Goal: Communication & Community: Answer question/provide support

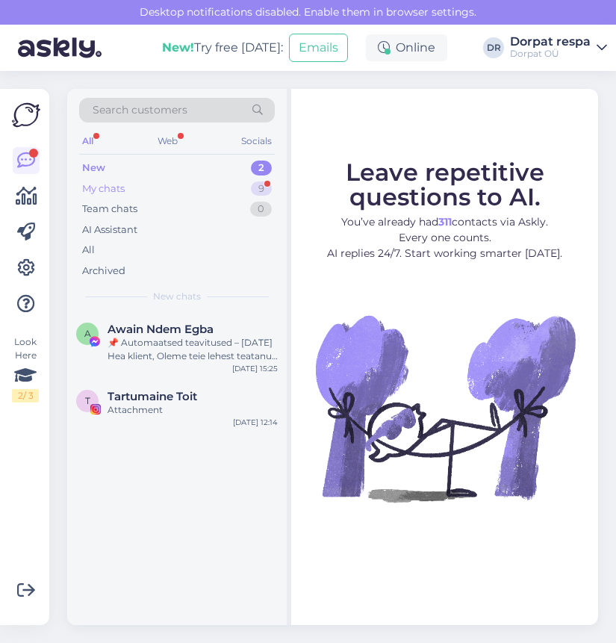
click at [155, 183] on div "My chats 9" at bounding box center [177, 188] width 196 height 21
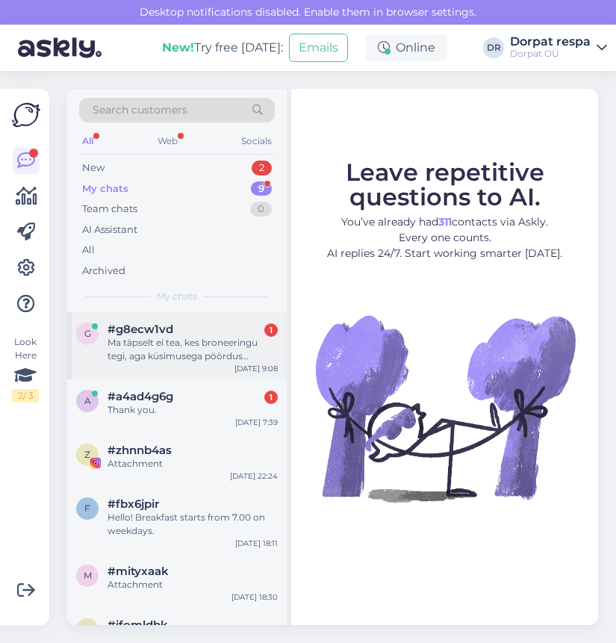
click at [217, 347] on div "Ma täpselt ei tea, kes broneeringu tegi, aga küsimusega pöördus [PERSON_NAME] k…" at bounding box center [192, 349] width 170 height 27
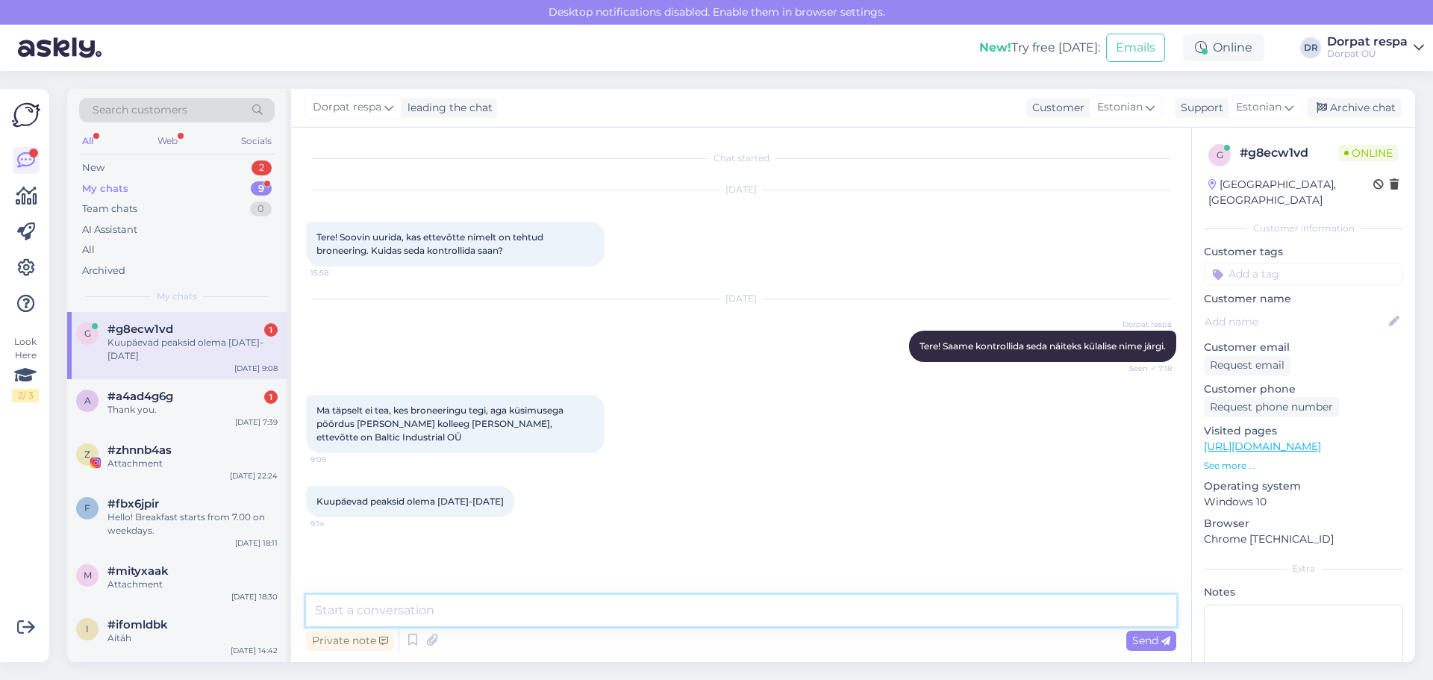
click at [443, 623] on textarea at bounding box center [741, 610] width 870 height 31
type textarea "t"
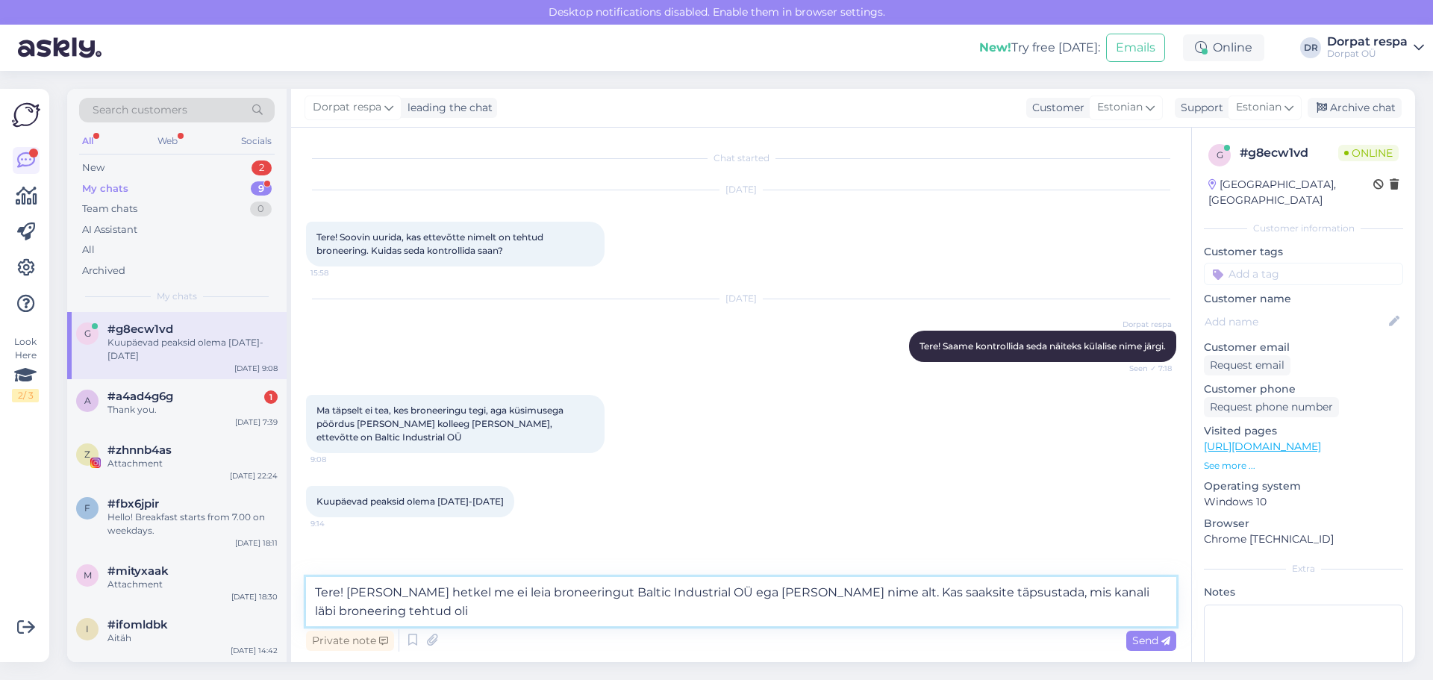
type textarea "Tere! [PERSON_NAME] hetkel me ei leia broneeringut Baltic Industrial OÜ ega [PE…"
click at [352, 593] on textarea "Tere! [PERSON_NAME] hetkel me ei leia broneeringut Baltic Industrial OÜ ega [PE…" at bounding box center [741, 601] width 870 height 49
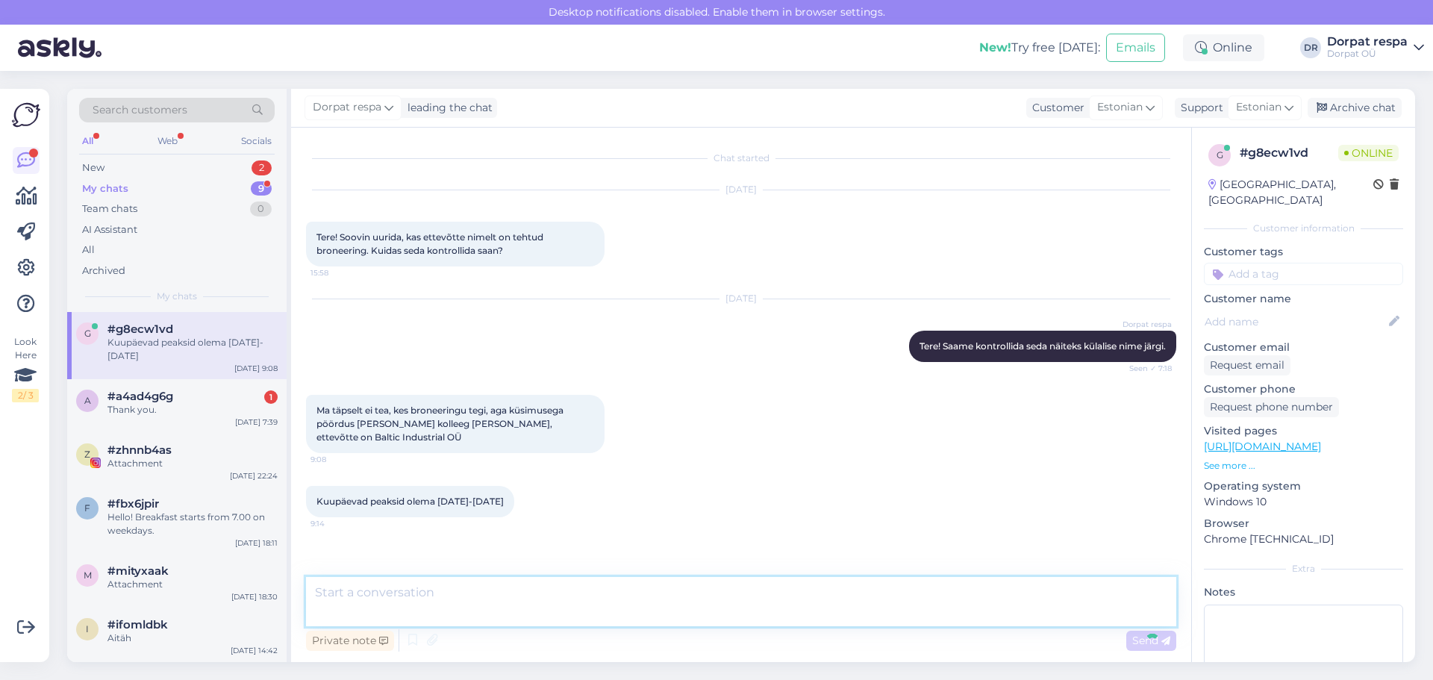
scroll to position [43, 0]
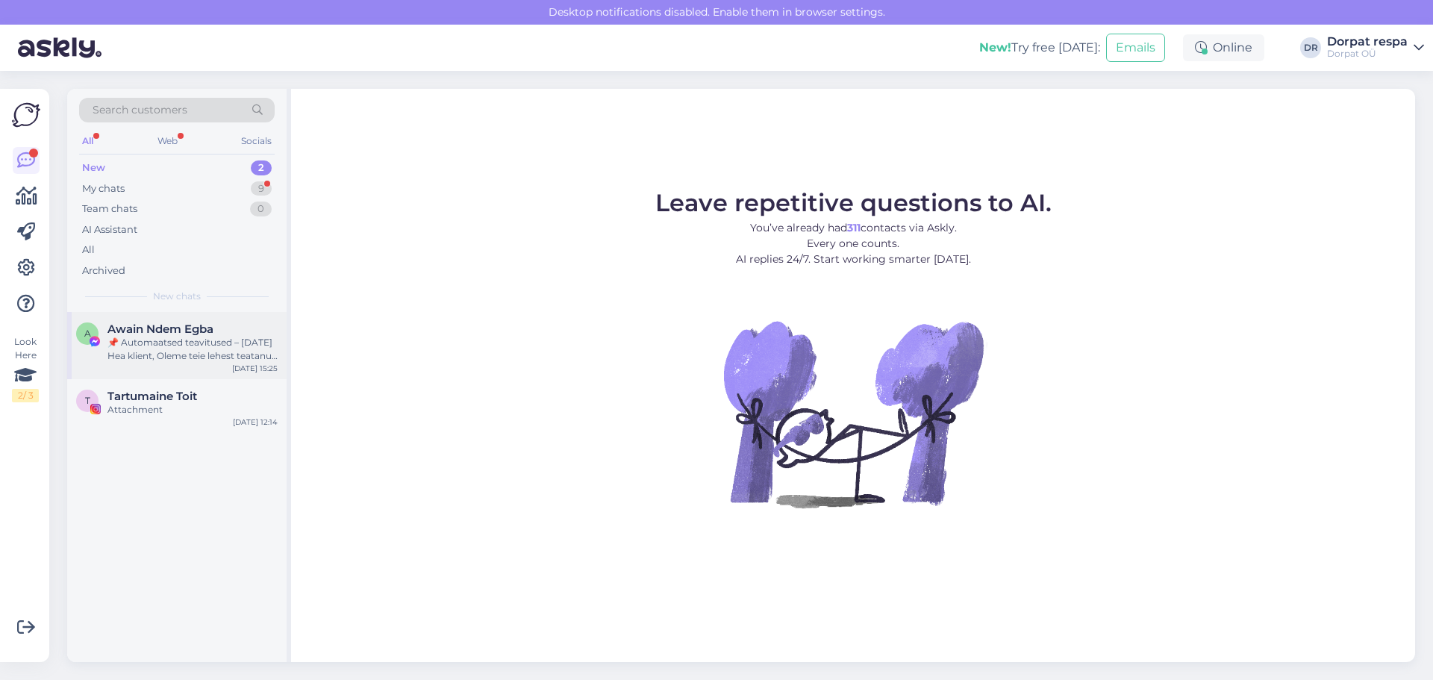
click at [203, 337] on div "📌 Automaatsed teavitused – [DATE] Hea klient, Oleme teie lehest teatanud ja või…" at bounding box center [192, 349] width 170 height 27
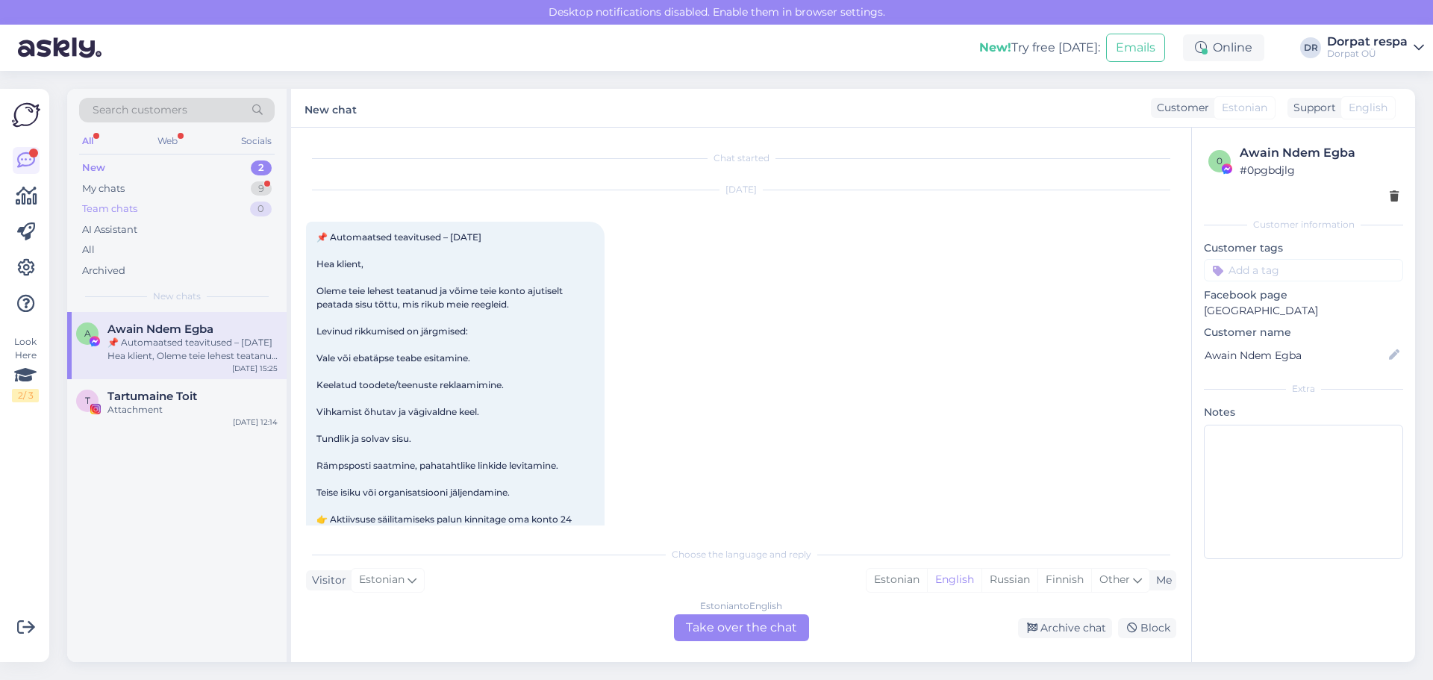
scroll to position [31, 0]
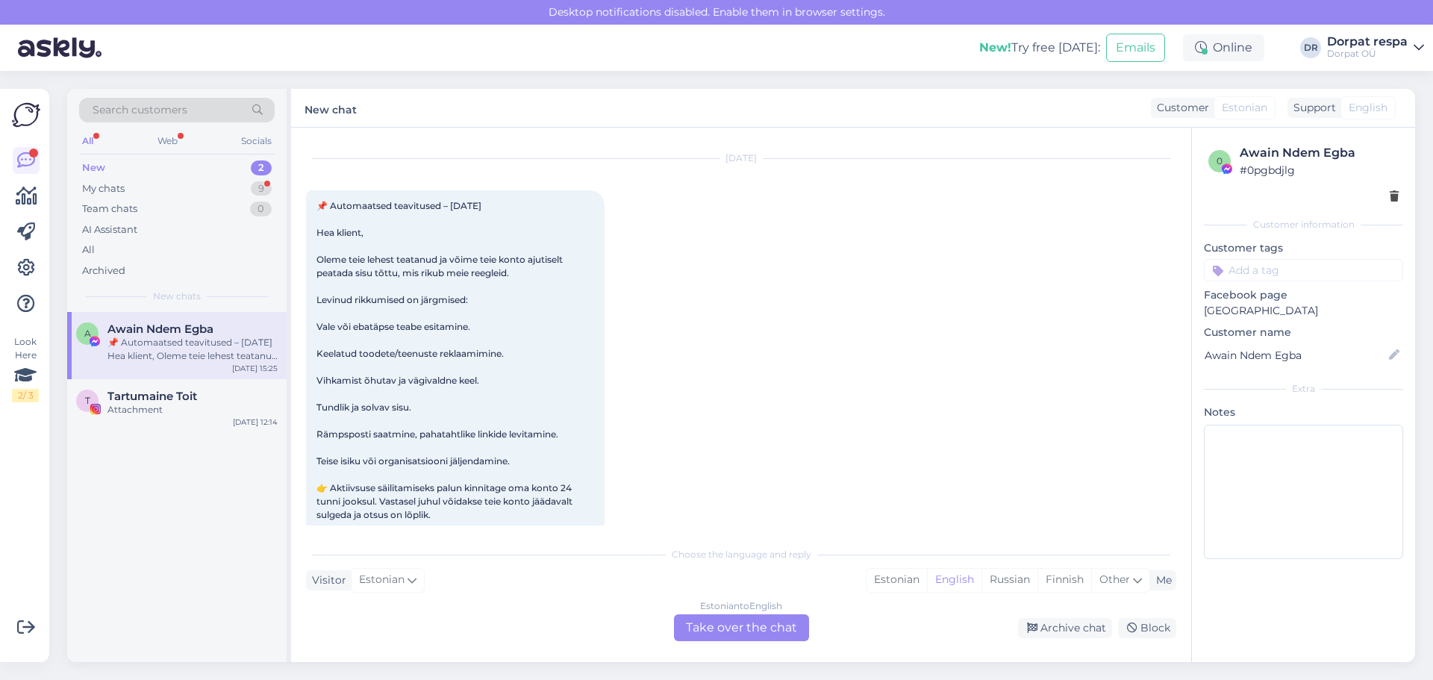
click at [193, 177] on div "New 2" at bounding box center [177, 168] width 196 height 21
click at [199, 190] on div "My chats 9" at bounding box center [177, 188] width 196 height 21
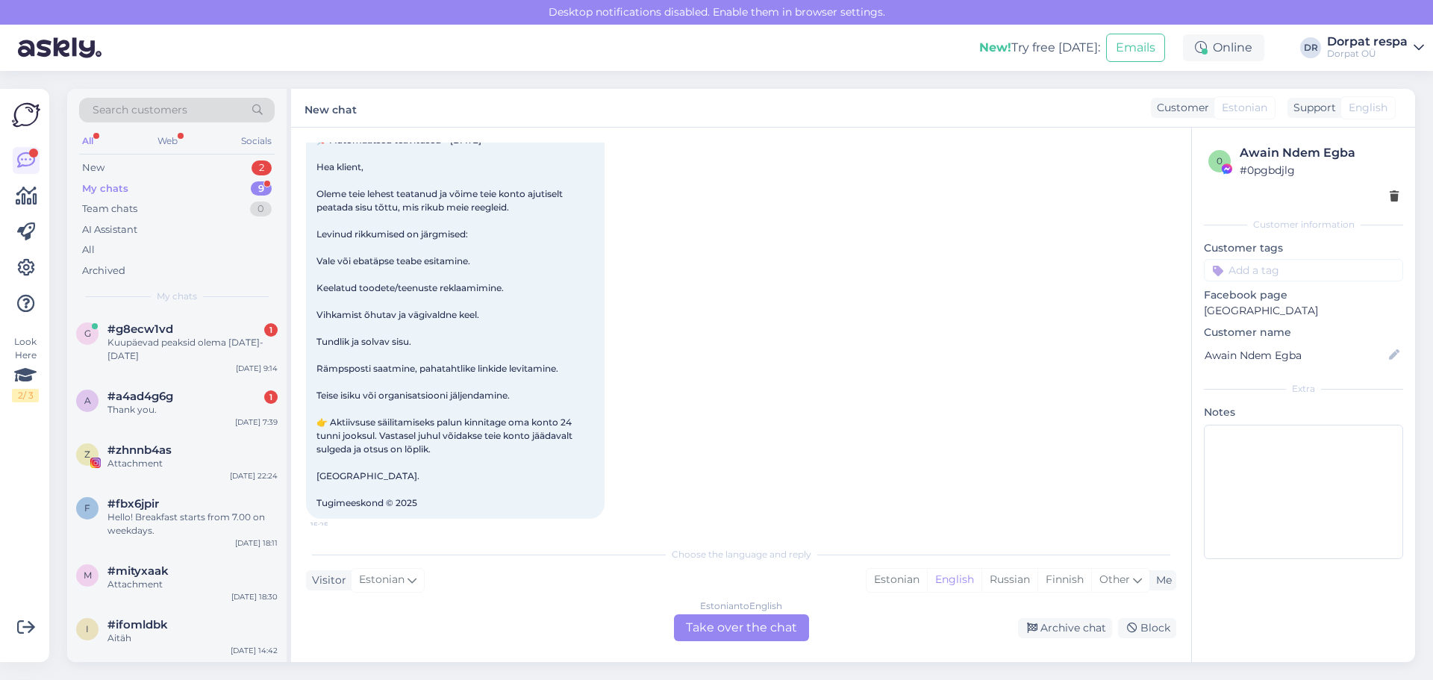
scroll to position [97, 0]
click at [159, 175] on div "New 2" at bounding box center [177, 168] width 196 height 21
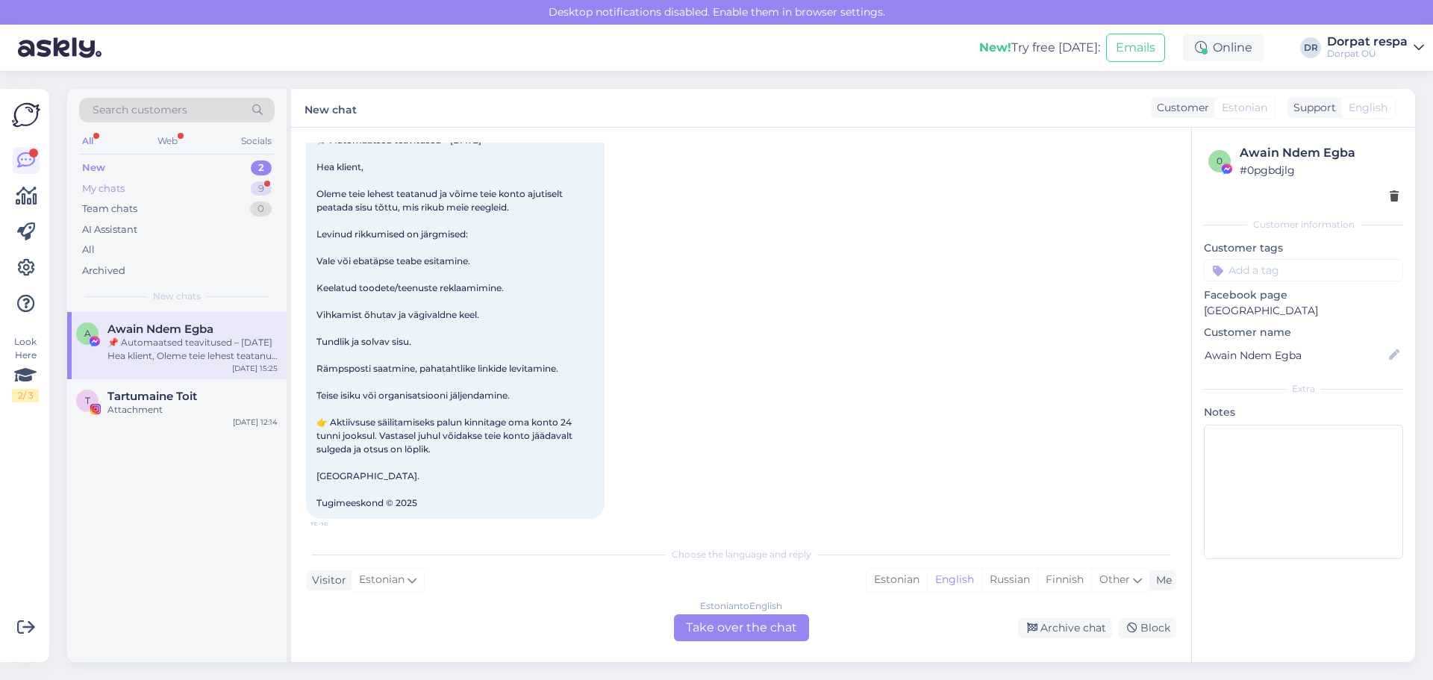
click at [190, 188] on div "My chats 9" at bounding box center [177, 188] width 196 height 21
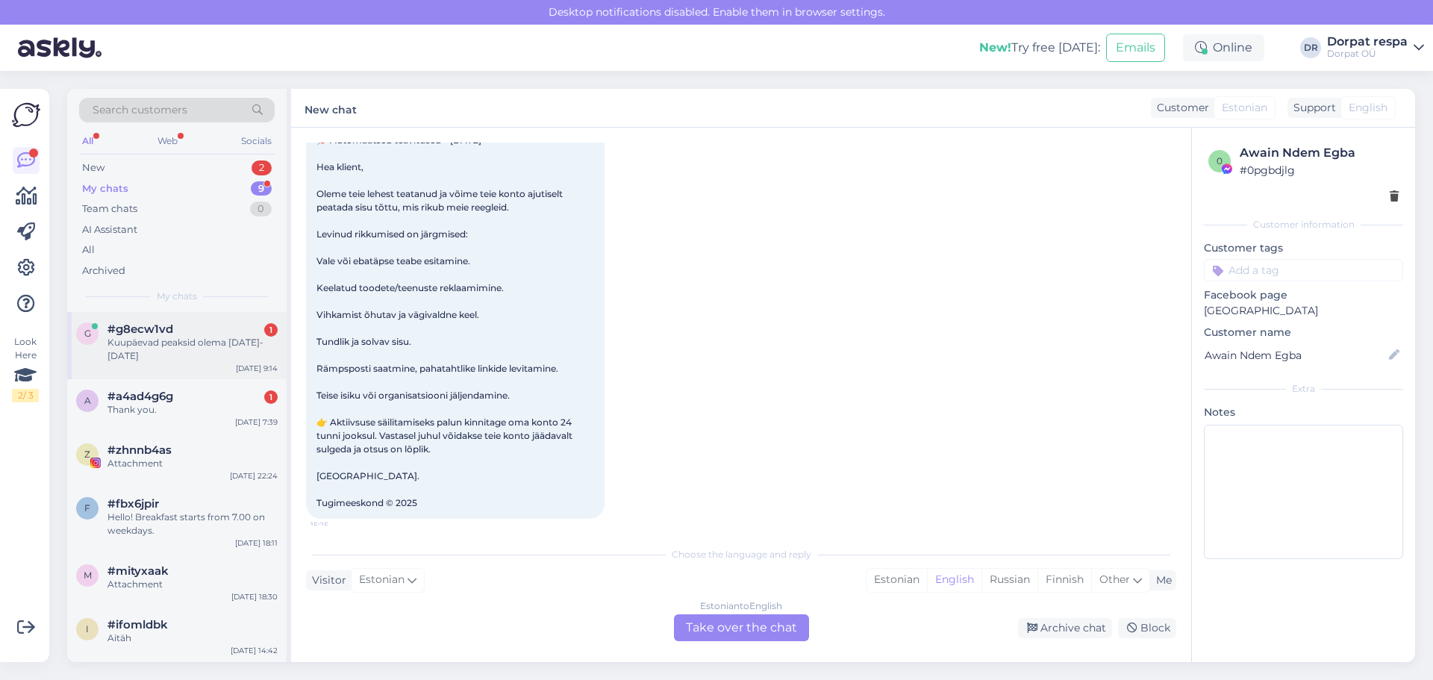
click at [134, 337] on div "Kuupäevad peaksid olema [DATE]-[DATE]" at bounding box center [192, 349] width 170 height 27
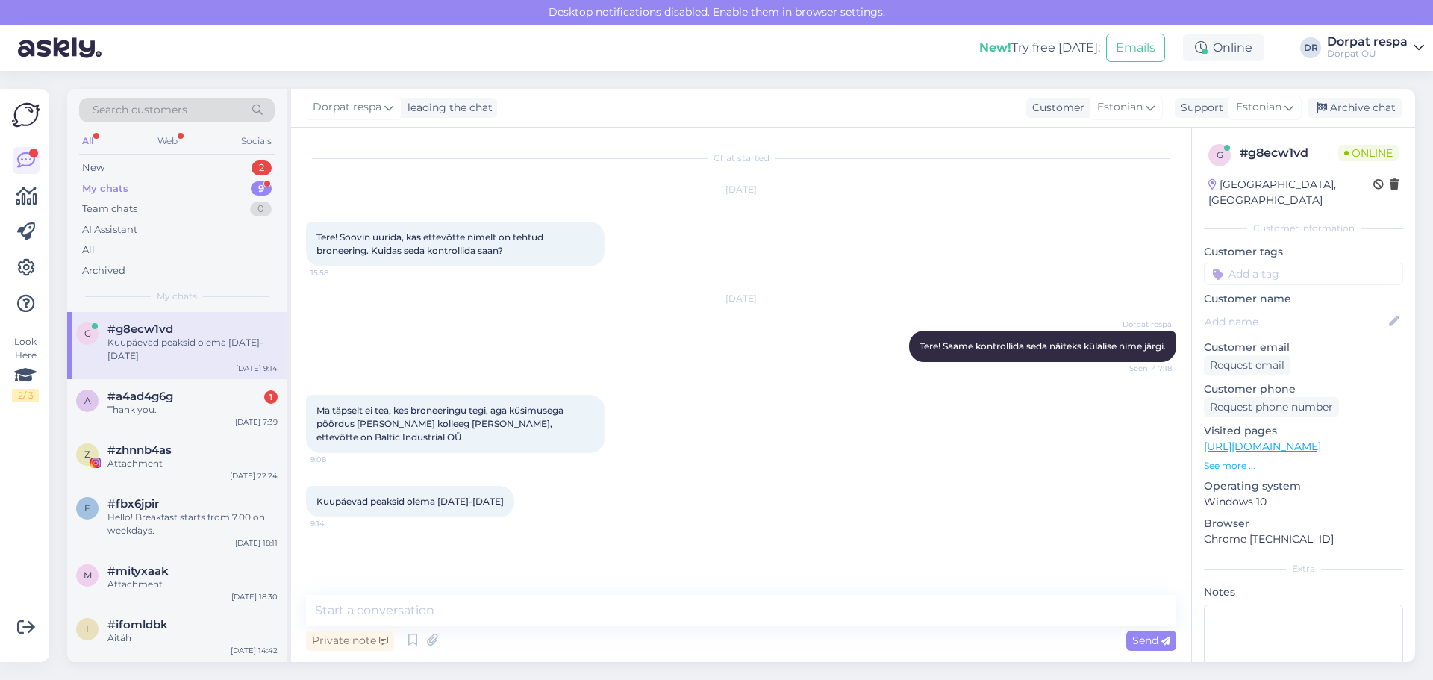
scroll to position [0, 0]
click at [493, 601] on textarea at bounding box center [741, 610] width 870 height 31
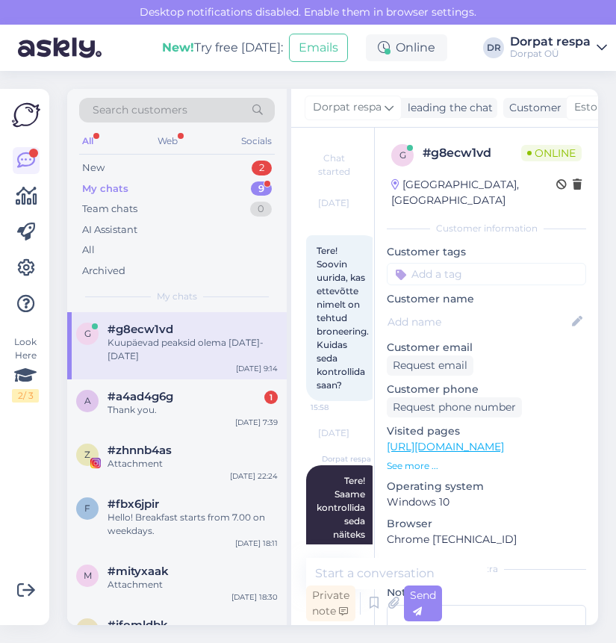
click at [293, 185] on div "Chat started Sep 18 2025 Tere! Soovin uurida, kas ettevõtte nimelt on tehtud br…" at bounding box center [332, 376] width 83 height 497
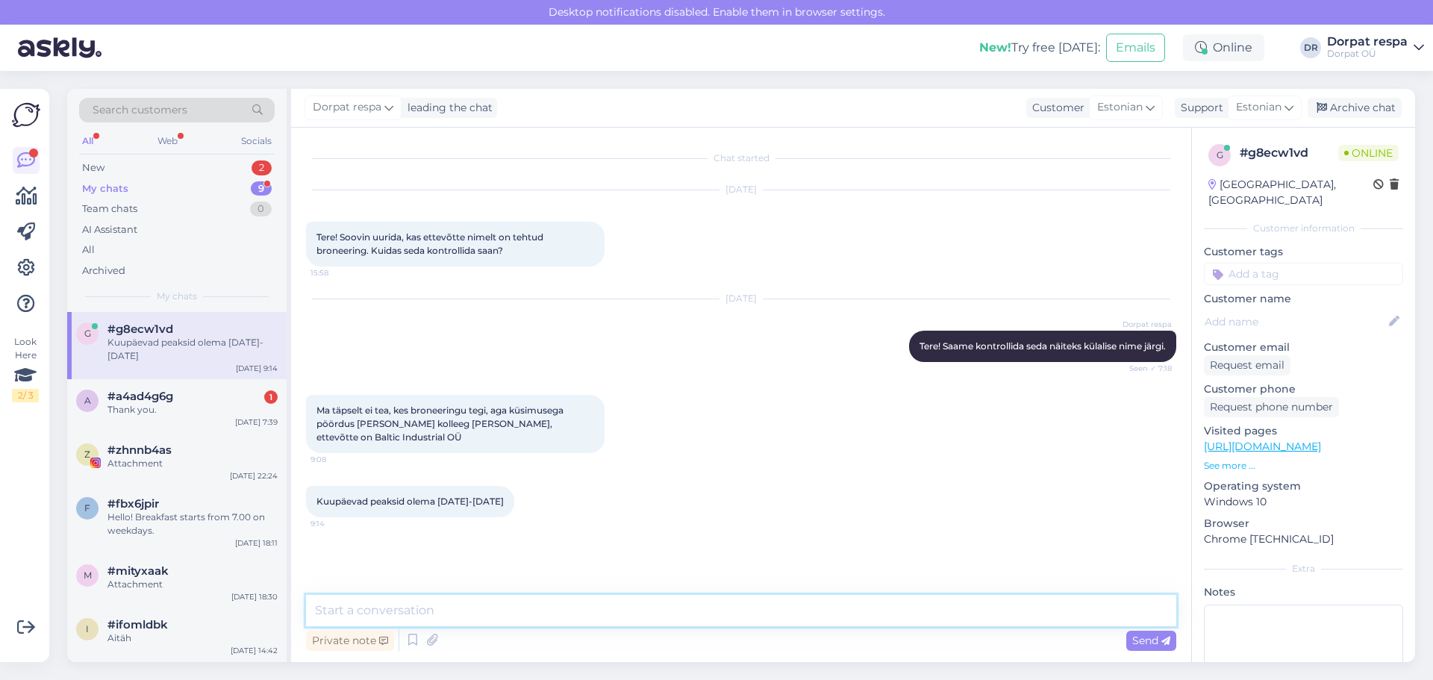
click at [511, 605] on textarea at bounding box center [741, 610] width 870 height 31
type textarea "Tere! Antud hetkel ei leia me broneeringut Industrial OÜ ega Ivar Lilanderi nime"
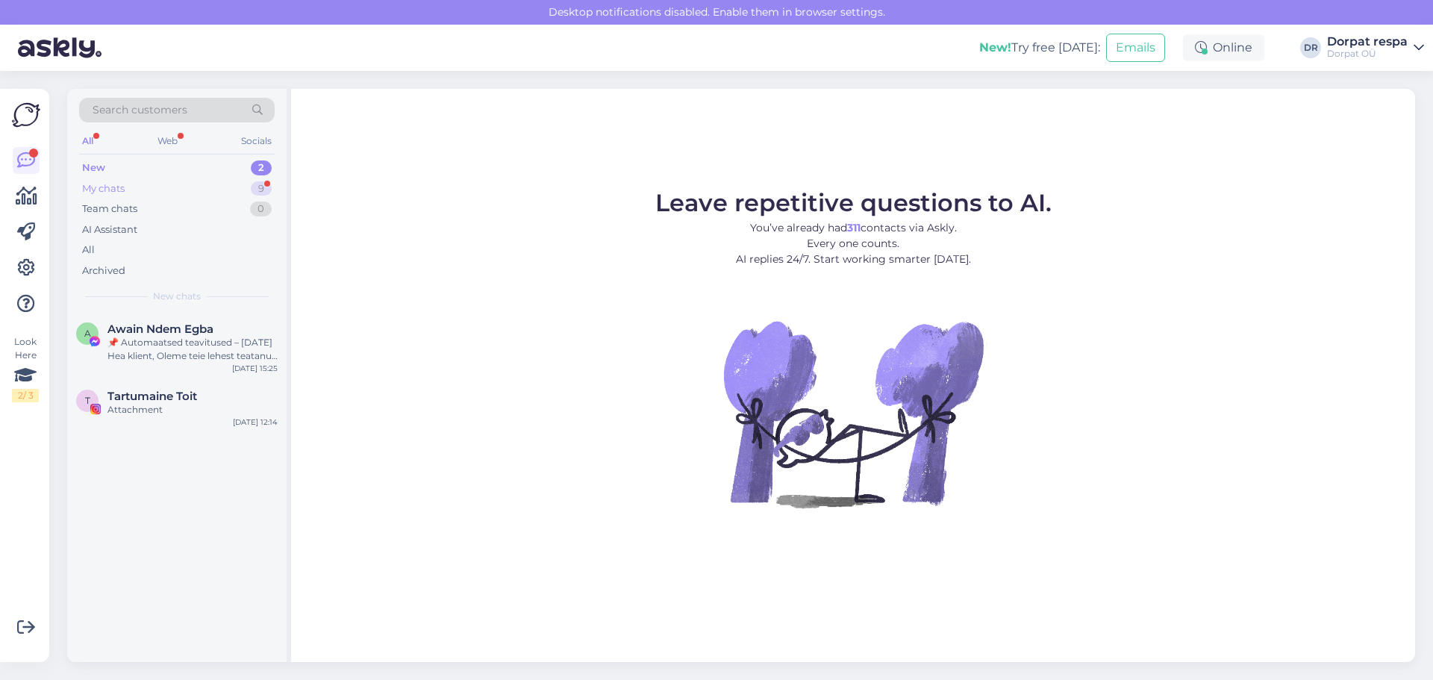
click at [205, 192] on div "My chats 9" at bounding box center [177, 188] width 196 height 21
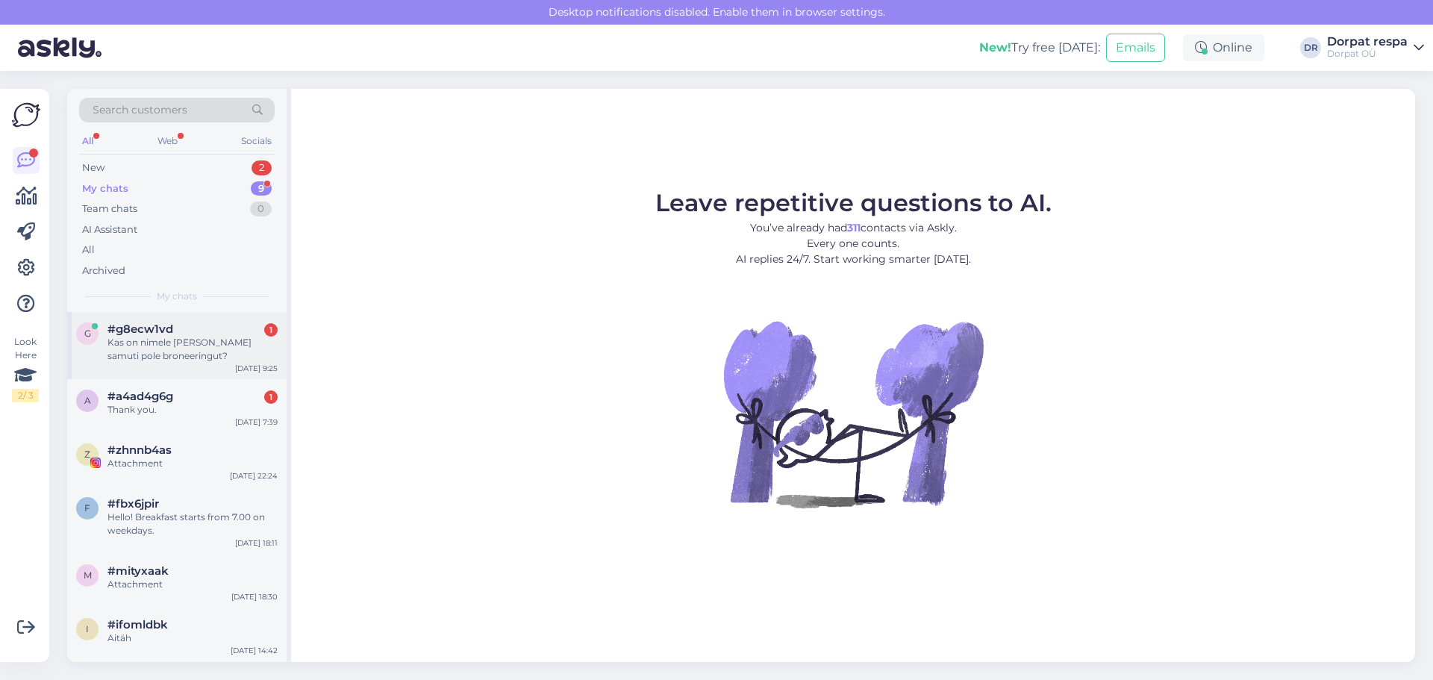
click at [202, 331] on div "#g8ecw1vd 1" at bounding box center [192, 328] width 170 height 13
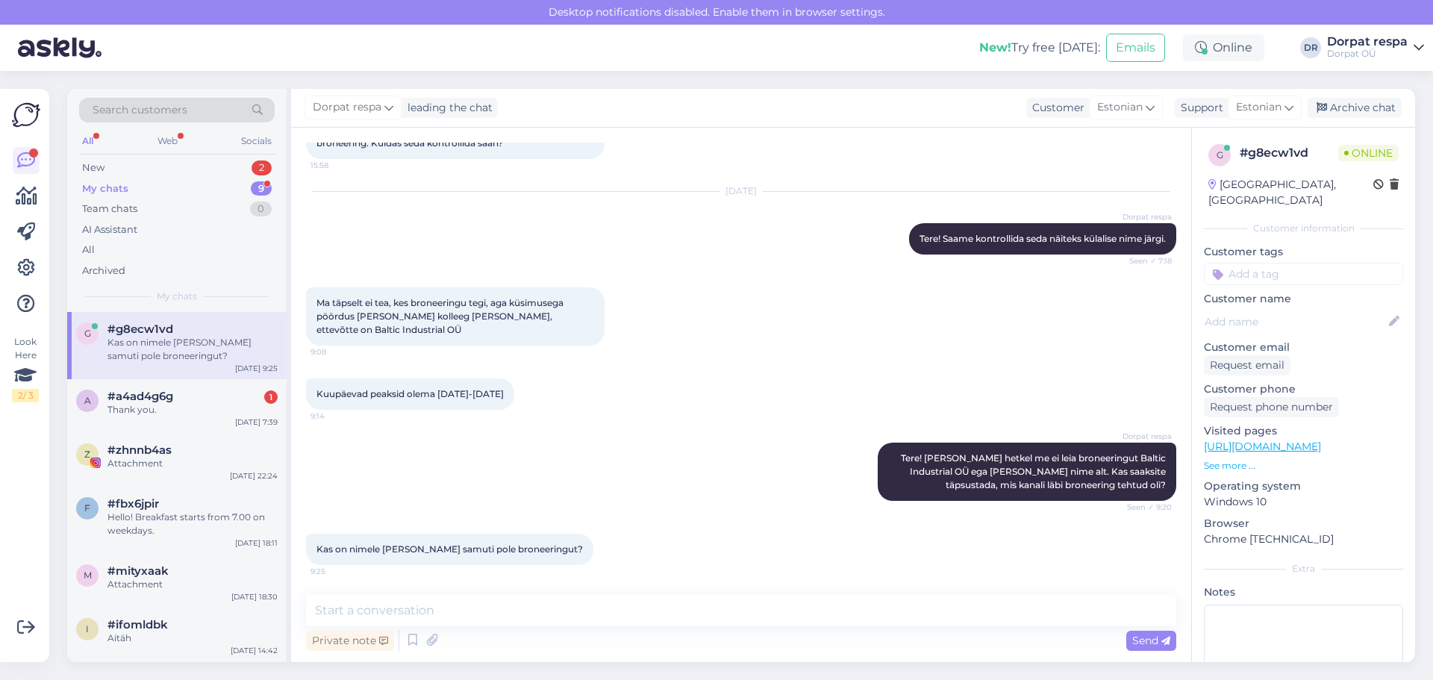
scroll to position [107, 0]
drag, startPoint x: 587, startPoint y: 605, endPoint x: 588, endPoint y: 598, distance: 7.5
click at [587, 605] on textarea at bounding box center [741, 610] width 870 height 31
type textarea "E"
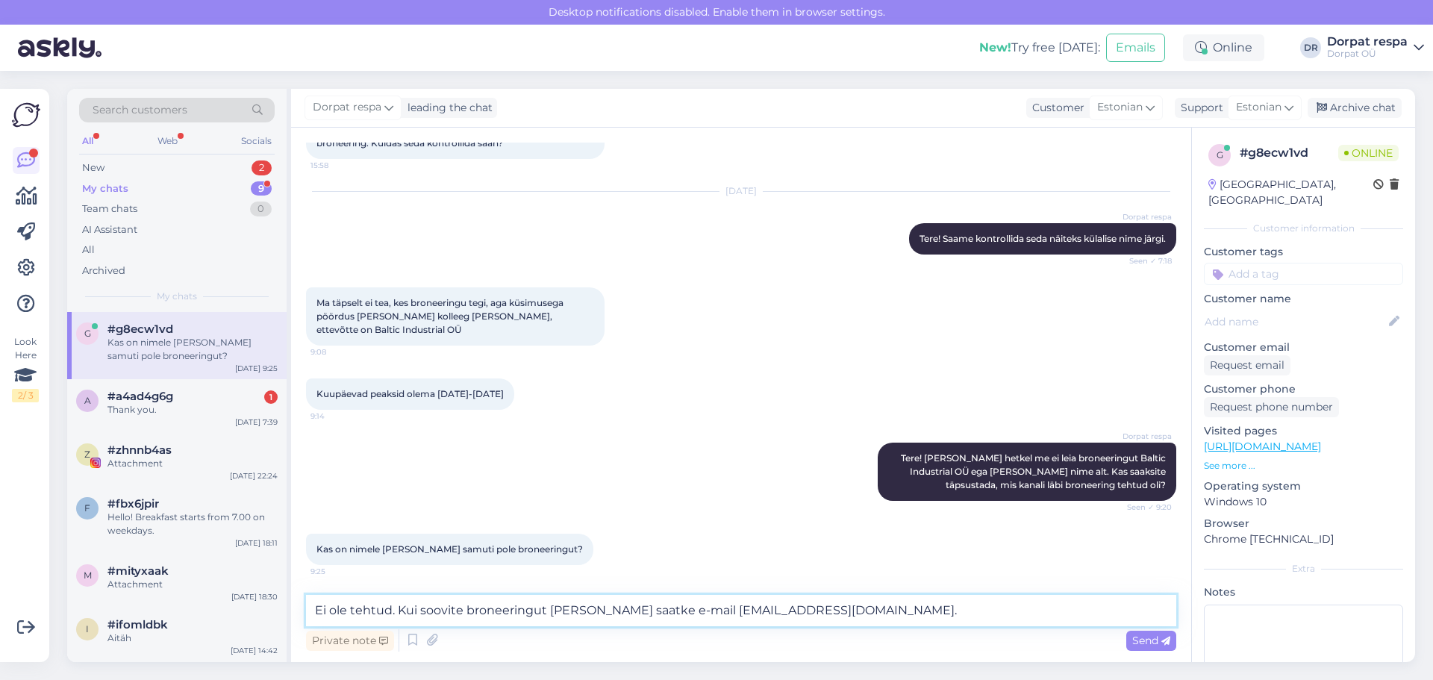
click at [316, 612] on textarea "Ei ole tehtud. Kui soovite broneeringut [PERSON_NAME] saatke e-mail [EMAIL_ADDR…" at bounding box center [741, 610] width 870 height 31
type textarea "Tere! Ei ole tehtud. Kui soovite broneeringut [PERSON_NAME] saatke e-mail [EMAI…"
